Goal: Task Accomplishment & Management: Manage account settings

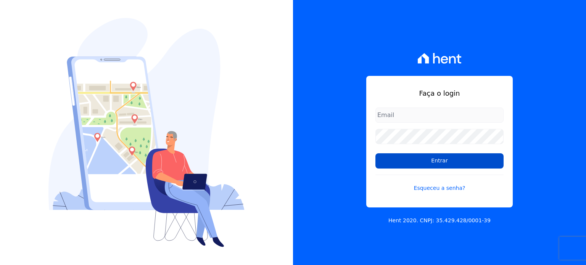
type input "[EMAIL_ADDRESS][DOMAIN_NAME]"
click at [427, 158] on input "Entrar" at bounding box center [439, 160] width 128 height 15
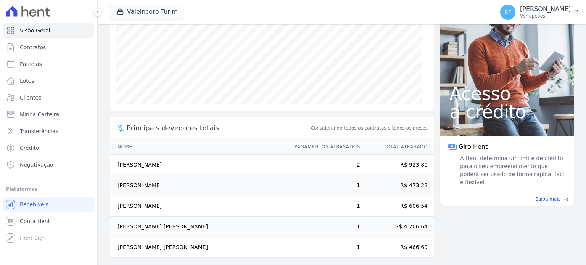
scroll to position [124, 0]
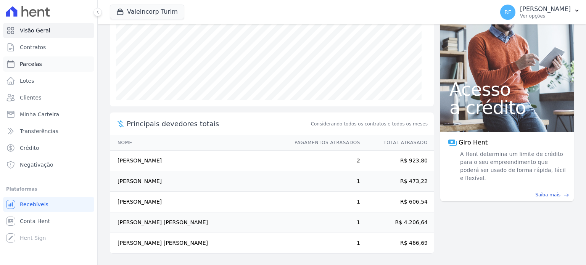
click at [23, 67] on span "Parcelas" at bounding box center [31, 64] width 22 height 8
select select
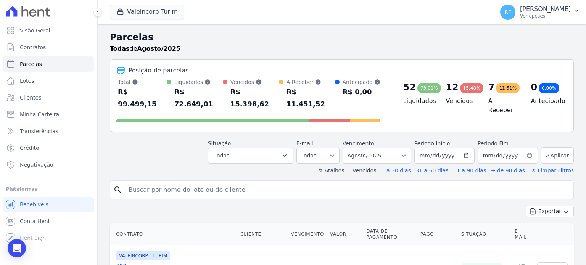
click at [198, 182] on input "search" at bounding box center [347, 189] width 446 height 15
type input "rosenilda"
select select
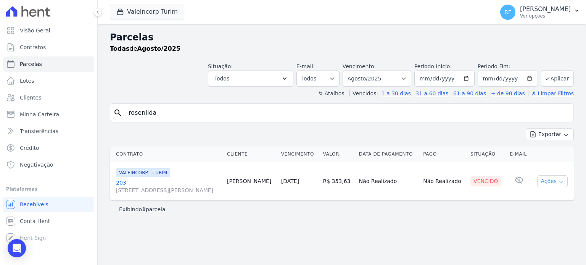
click at [556, 181] on button "Ações" at bounding box center [552, 181] width 31 height 12
click at [560, 181] on icon "button" at bounding box center [561, 182] width 4 height 2
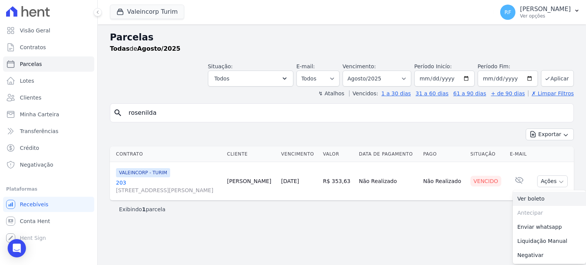
click at [528, 198] on link "Ver boleto" at bounding box center [549, 199] width 73 height 14
click at [23, 95] on span "Clientes" at bounding box center [30, 98] width 21 height 8
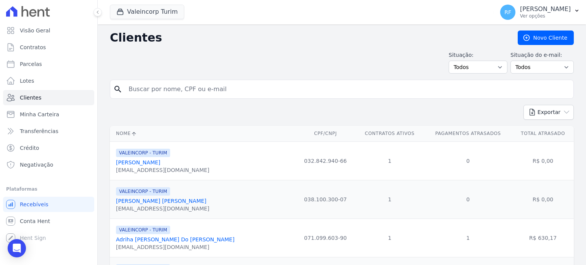
click at [207, 85] on input "search" at bounding box center [347, 89] width 446 height 15
type input "rosenilda"
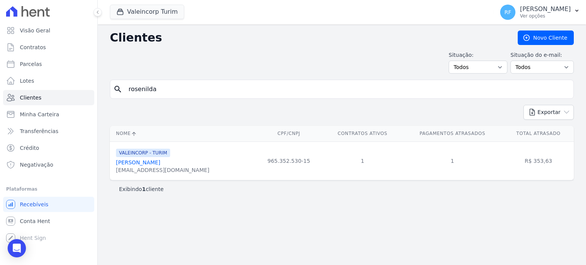
click at [126, 170] on div "rosefaller1704@gmail.com" at bounding box center [162, 170] width 93 height 8
copy tr "rosefaller1704@gmail.com"
click at [288, 185] on div "Exibindo 1 cliente" at bounding box center [342, 188] width 464 height 17
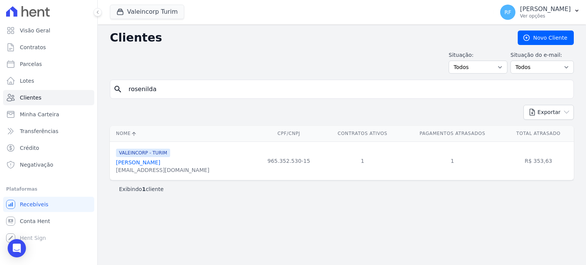
click at [187, 157] on div "VALEINCORP - TURIM Rosenilda Faller rosefaller1704@gmail.com" at bounding box center [183, 161] width 135 height 26
click at [150, 169] on div "rosefaller1704@gmail.com" at bounding box center [162, 170] width 93 height 8
drag, startPoint x: 311, startPoint y: 164, endPoint x: 557, endPoint y: 148, distance: 246.5
click at [323, 164] on td "1" at bounding box center [362, 160] width 79 height 39
click at [567, 148] on td "R$ 353,63" at bounding box center [538, 160] width 71 height 39
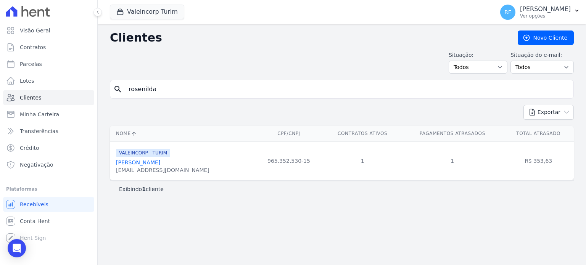
drag, startPoint x: 550, startPoint y: 156, endPoint x: 530, endPoint y: 153, distance: 20.1
click at [548, 156] on td "R$ 353,63" at bounding box center [538, 160] width 71 height 39
drag, startPoint x: 379, startPoint y: 125, endPoint x: 306, endPoint y: 146, distance: 75.9
click at [379, 125] on div "Nome CPF/CNPJ Contratos Ativos Pagamentos Atrasados Total Atrasado VALEINCORP -…" at bounding box center [342, 153] width 488 height 61
drag, startPoint x: 306, startPoint y: 146, endPoint x: 300, endPoint y: 152, distance: 8.4
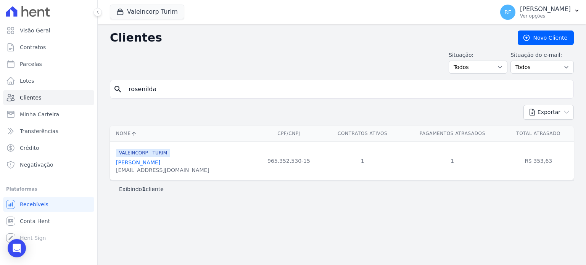
click at [323, 152] on td "1" at bounding box center [362, 160] width 79 height 39
click at [212, 134] on th "Nome" at bounding box center [182, 134] width 145 height 16
click at [139, 138] on th "Nome" at bounding box center [182, 134] width 145 height 16
click at [137, 163] on link "Rosenilda Faller" at bounding box center [138, 162] width 44 height 6
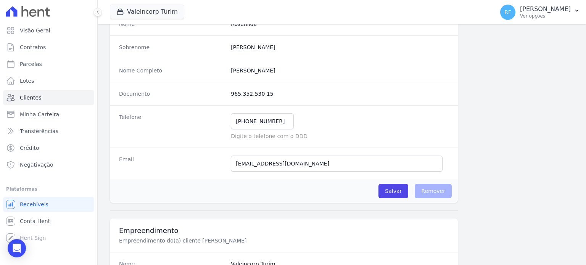
scroll to position [64, 0]
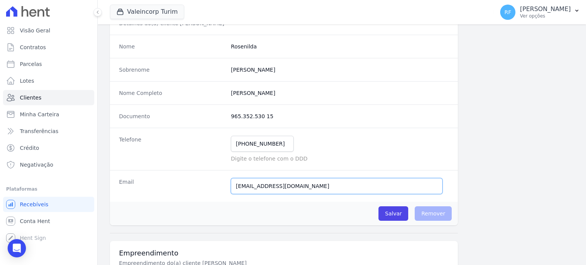
drag, startPoint x: 297, startPoint y: 185, endPoint x: 185, endPoint y: 191, distance: 112.3
click at [185, 191] on div "Email rosefaller1704@gmail.com Email ainda não enviado.." at bounding box center [284, 186] width 348 height 32
paste input "rosefaller17@gmail.com"
type input "rosefaller17@gmail.com"
click at [396, 212] on input "Salvar" at bounding box center [393, 213] width 30 height 14
